Goal: Navigation & Orientation: Find specific page/section

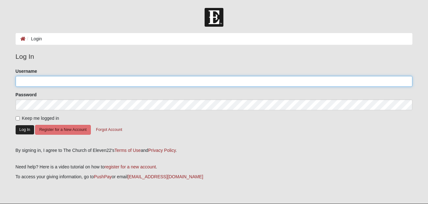
type input "dianekoehler"
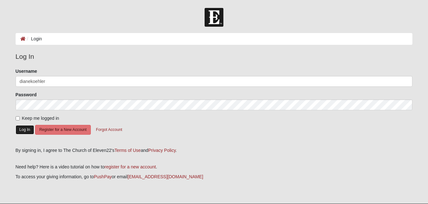
click at [23, 131] on button "Log In" at bounding box center [25, 129] width 18 height 9
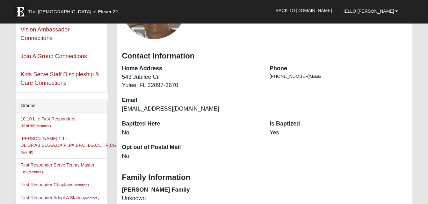
scroll to position [104, 0]
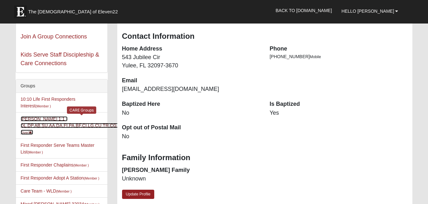
click at [33, 125] on link "Diane Joffe 1:1 -DL,DP,AB,SU,AA,DA,FI,PA,BF,CI,LG,CU,TR,CG,SA,FI,AT,FD (Care Gi…" at bounding box center [86, 126] width 130 height 18
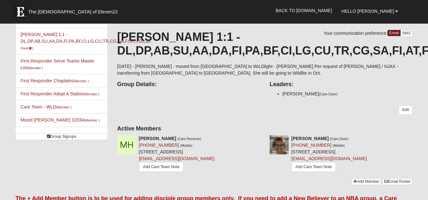
scroll to position [29, 0]
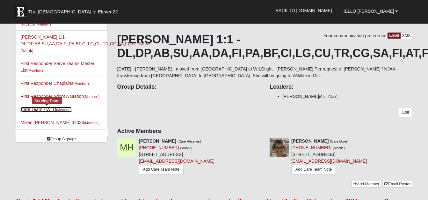
click at [43, 107] on link "Care Team - WLD (Member )" at bounding box center [46, 109] width 51 height 5
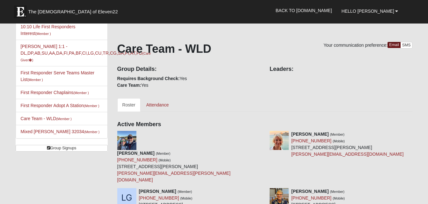
scroll to position [11, 0]
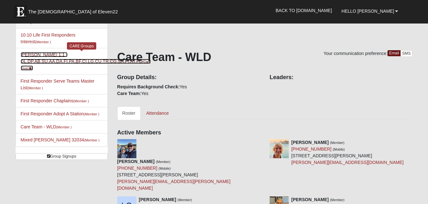
click at [31, 70] on link "Diane Joffe 1:1 -DL,DP,AB,SU,AA,DA,FI,PA,BF,CI,LG,CU,TR,CG,SA,FI,AT,FD (Care Gi…" at bounding box center [86, 61] width 130 height 18
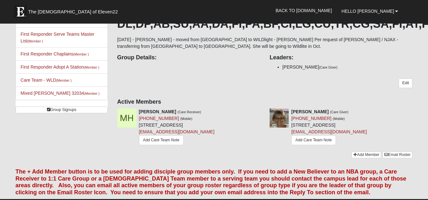
scroll to position [67, 0]
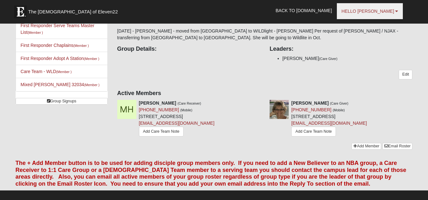
click at [397, 14] on link "Hello Diane" at bounding box center [370, 11] width 66 height 16
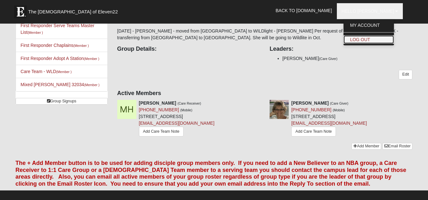
click at [380, 41] on link "Log Out" at bounding box center [368, 39] width 50 height 8
